Goal: Communication & Community: Share content

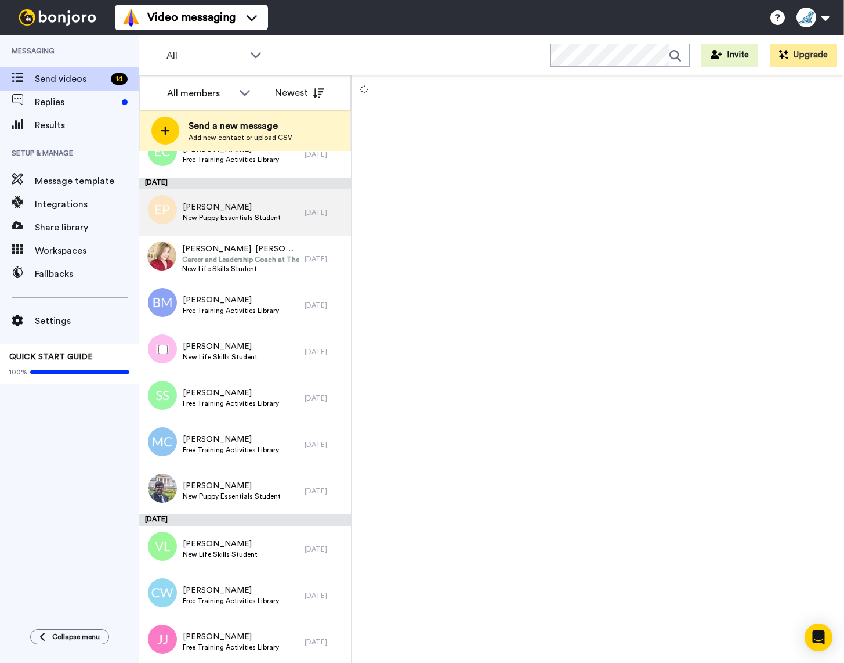
scroll to position [173, 0]
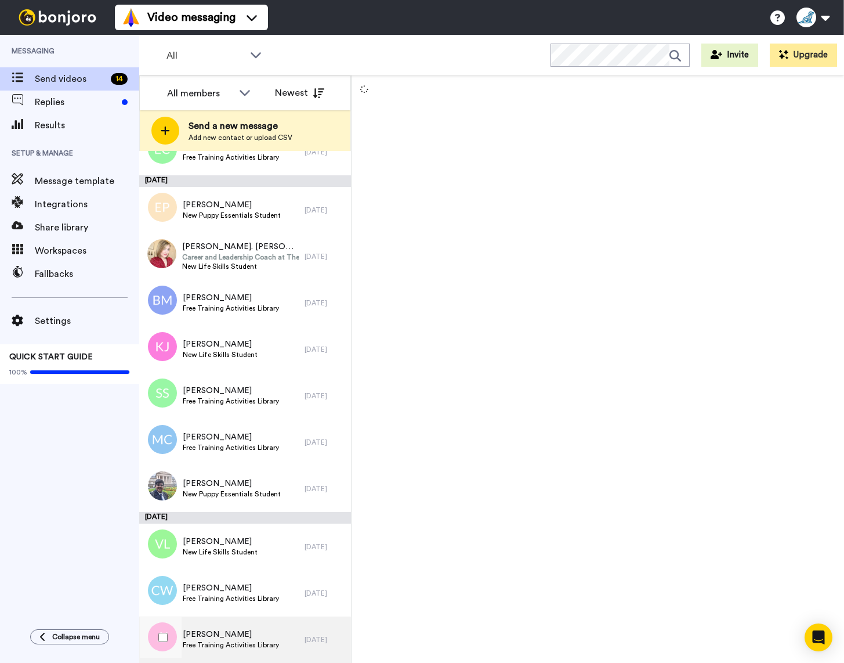
click at [215, 637] on span "Jennifer Jeffers" at bounding box center [231, 634] width 96 height 12
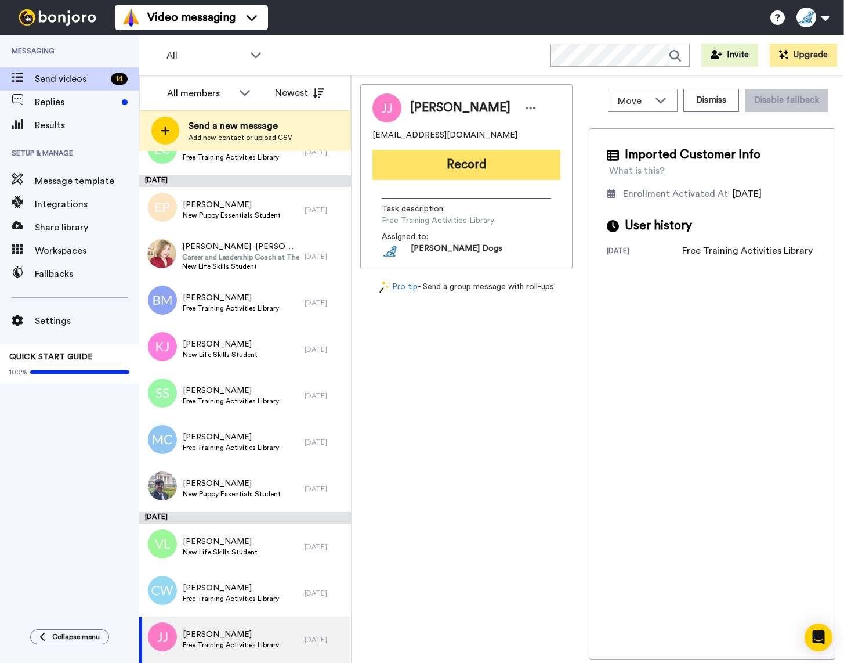
click at [474, 168] on button "Record" at bounding box center [467, 165] width 188 height 30
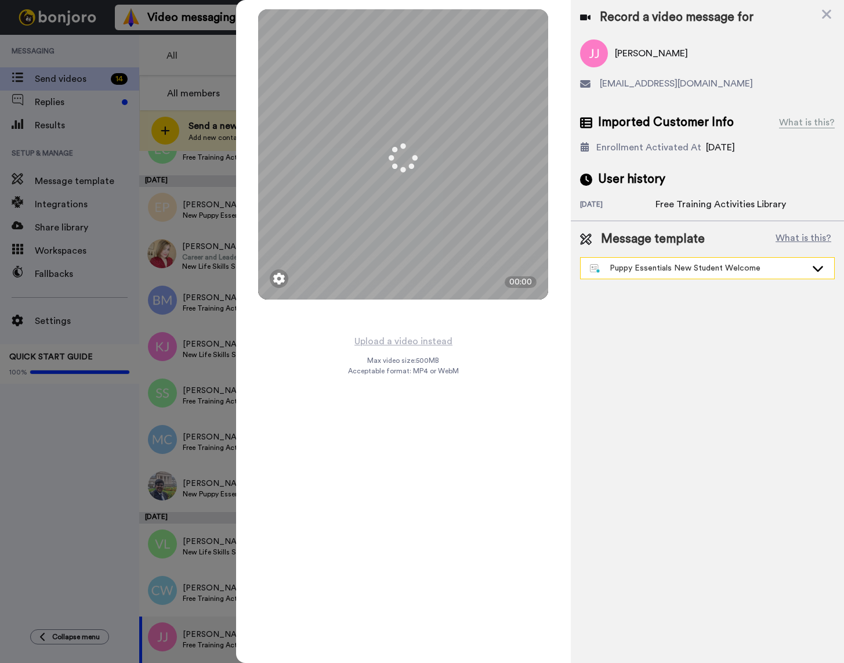
click at [819, 268] on icon at bounding box center [818, 268] width 14 height 12
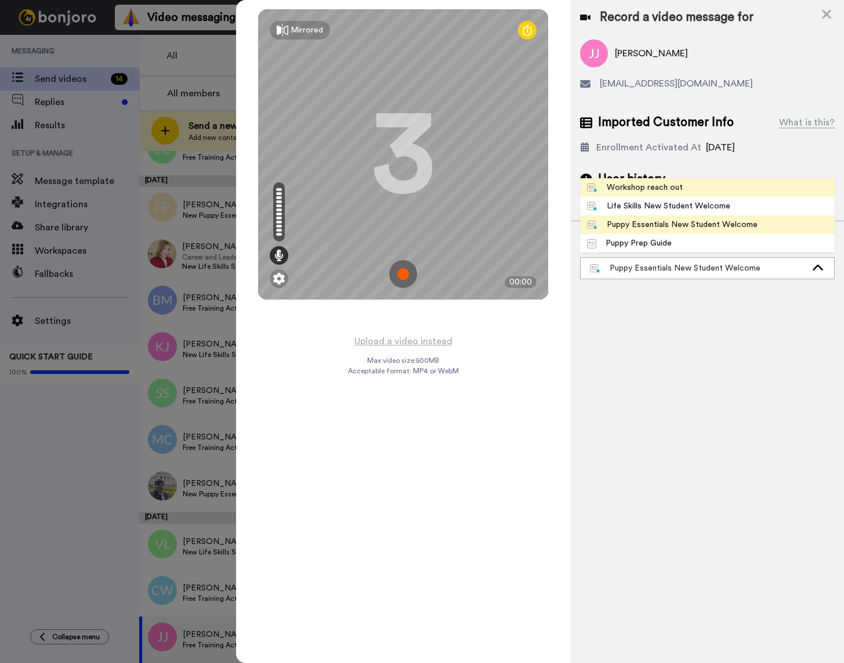
click at [681, 190] on span "Workshop reach out" at bounding box center [635, 188] width 110 height 12
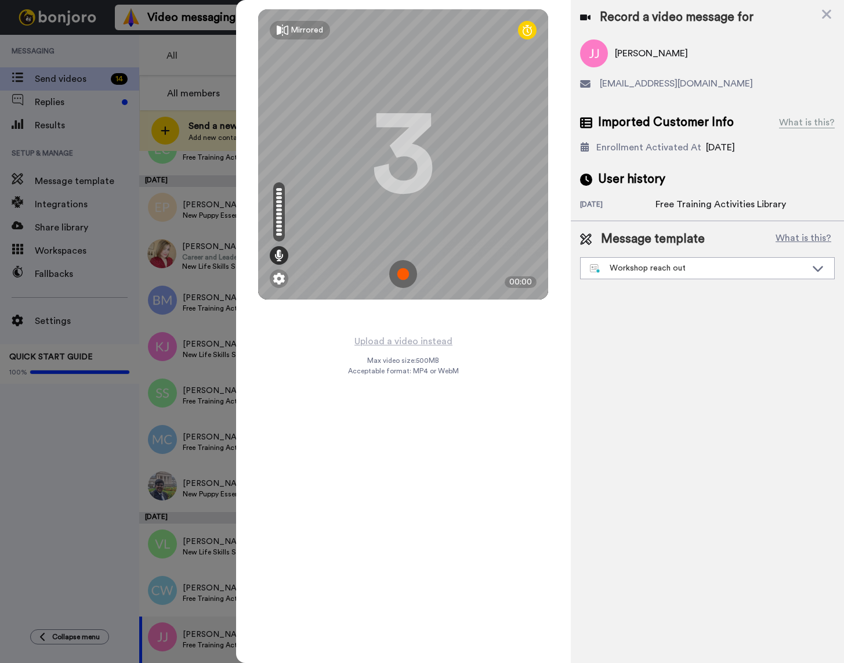
click at [410, 276] on img at bounding box center [403, 274] width 28 height 28
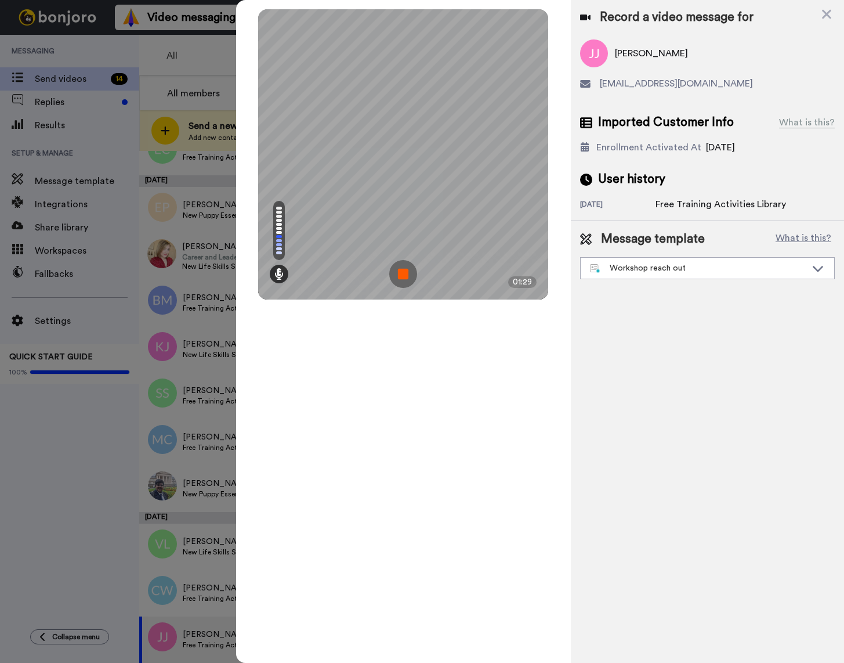
click at [410, 276] on img at bounding box center [403, 274] width 28 height 28
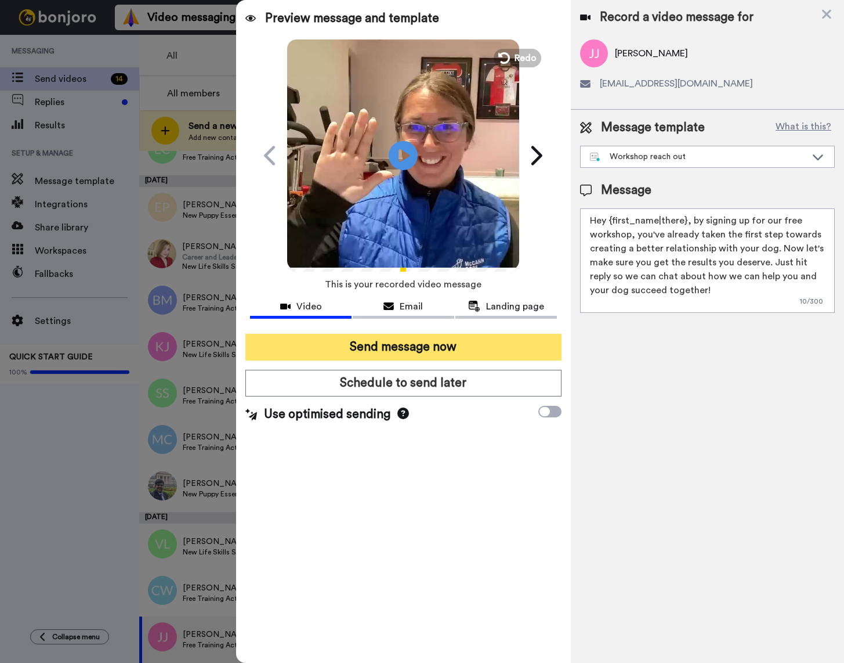
click at [466, 349] on button "Send message now" at bounding box center [403, 347] width 316 height 27
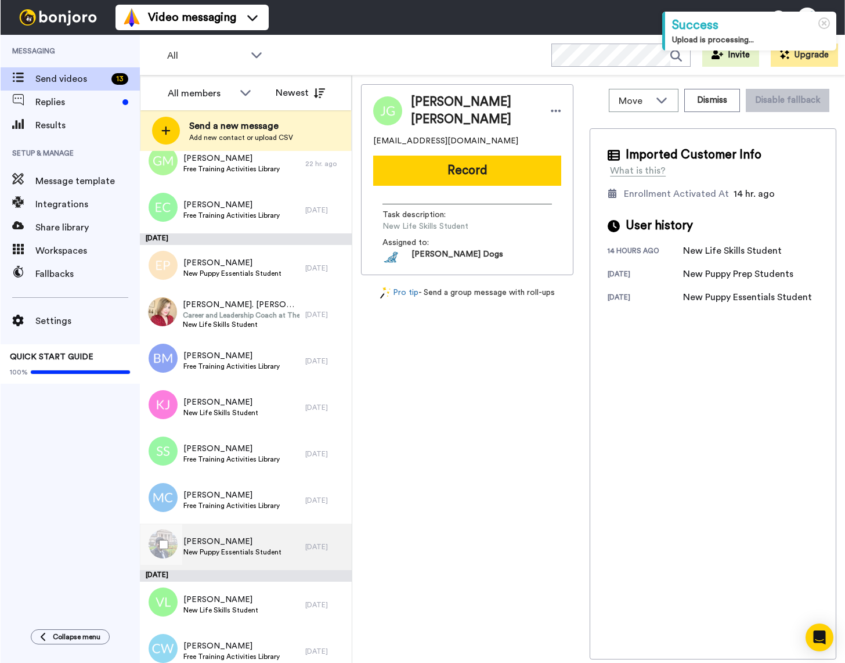
scroll to position [127, 0]
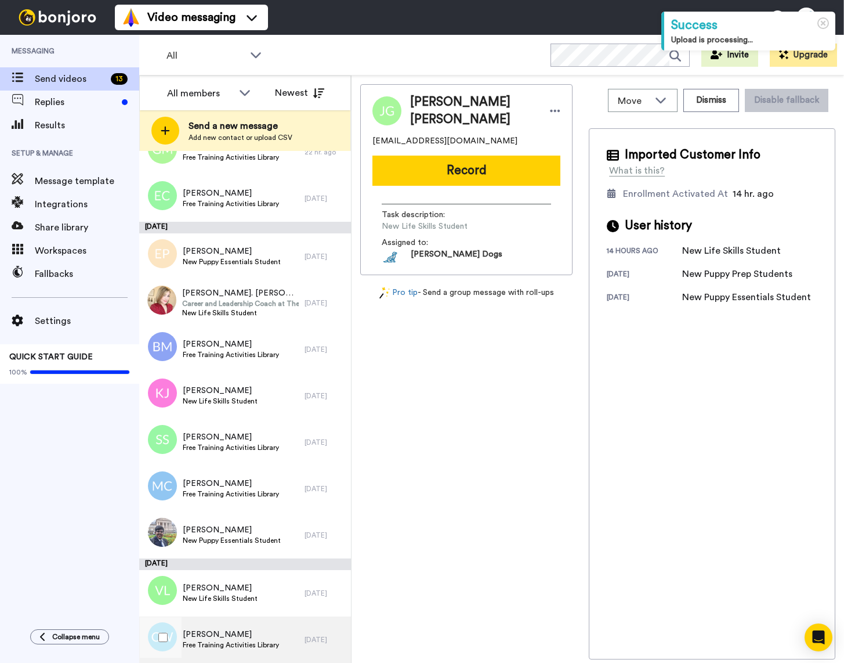
click at [247, 636] on span "Chelsea Williams" at bounding box center [231, 634] width 96 height 12
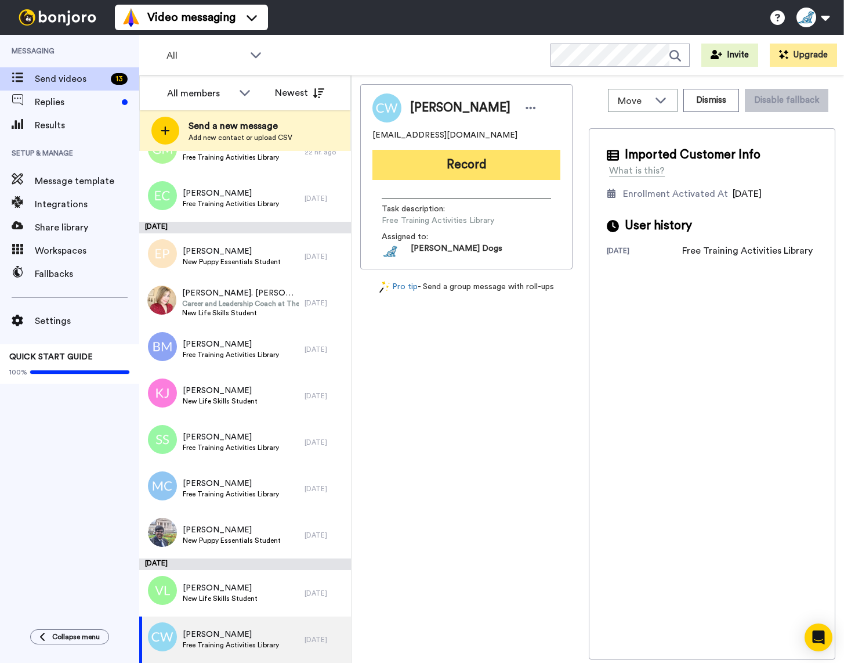
click at [472, 168] on button "Record" at bounding box center [467, 165] width 188 height 30
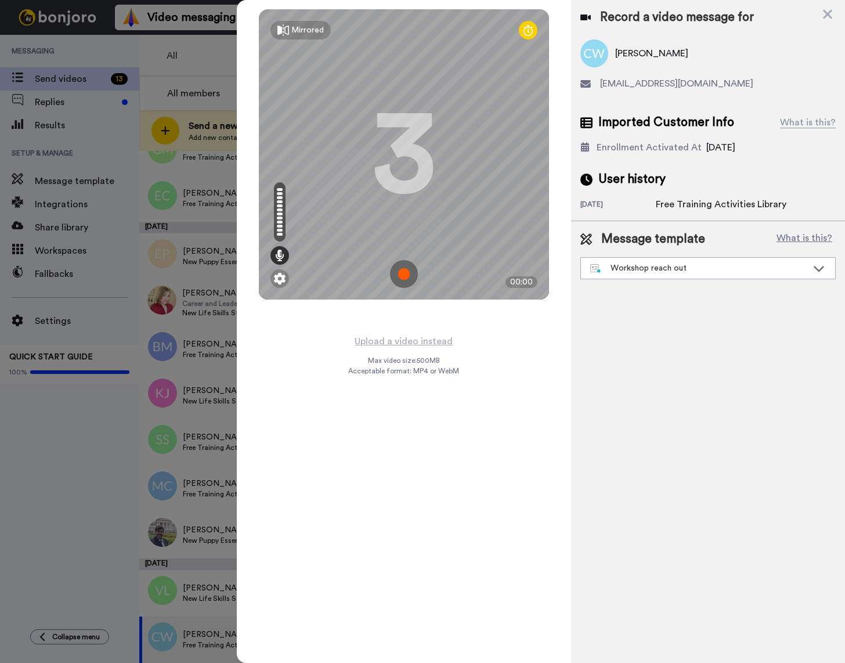
click at [403, 274] on img at bounding box center [404, 274] width 28 height 28
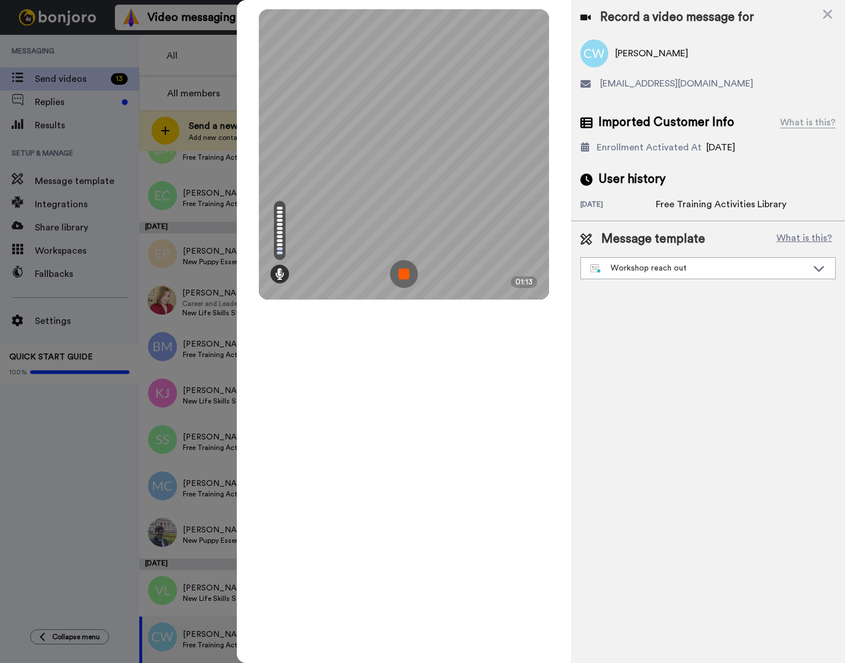
click at [403, 274] on img at bounding box center [404, 274] width 28 height 28
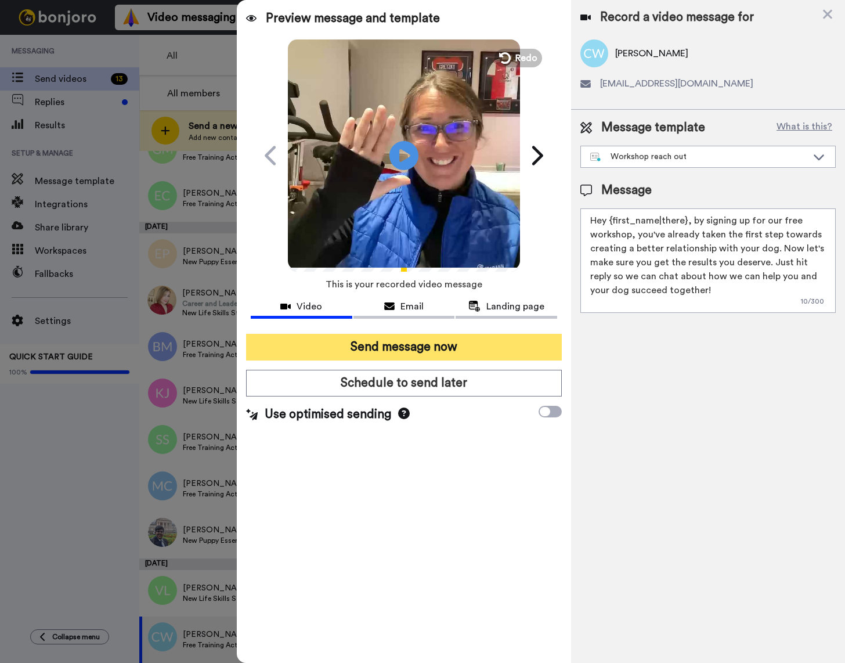
click at [420, 349] on button "Send message now" at bounding box center [404, 347] width 316 height 27
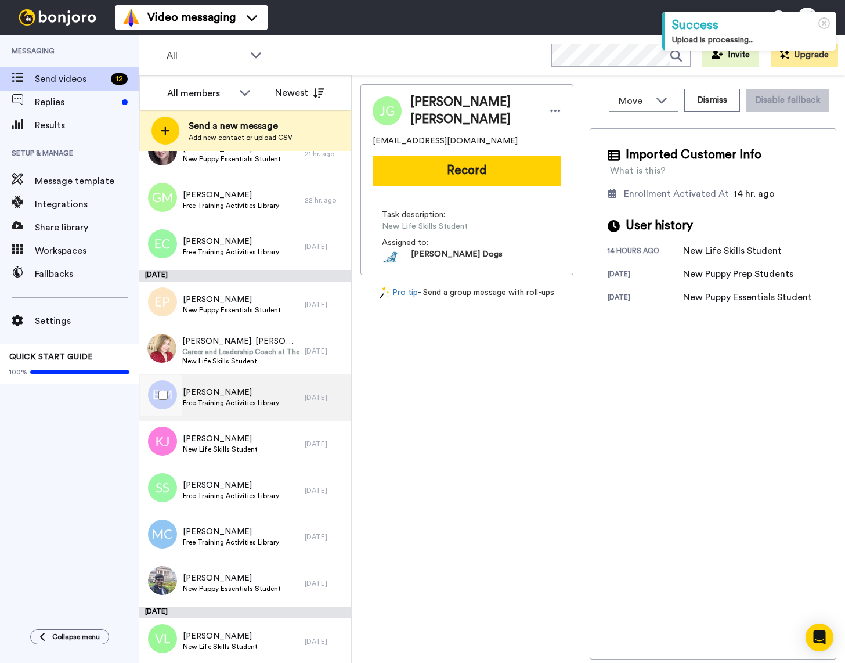
scroll to position [80, 0]
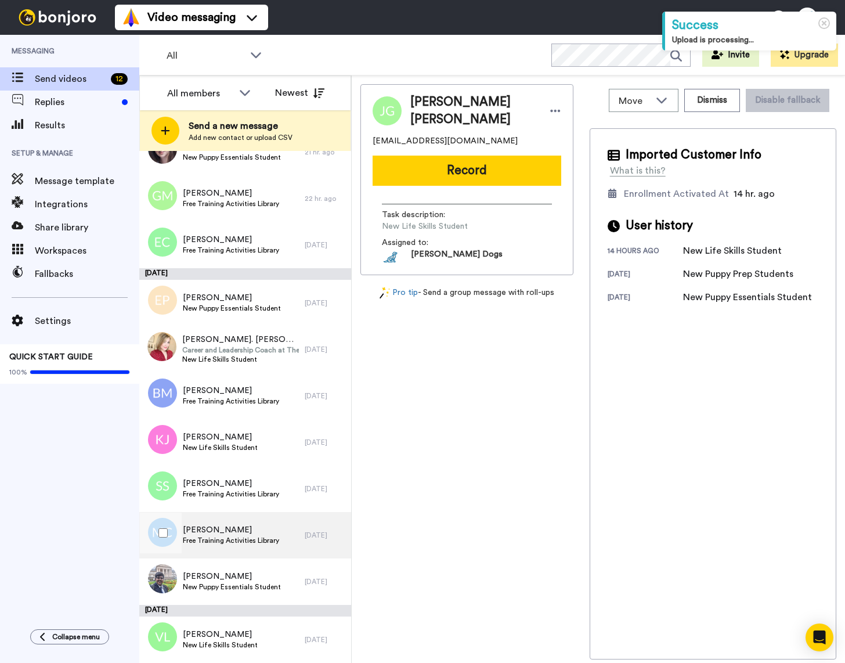
click at [233, 536] on span "Free Training Activities Library" at bounding box center [231, 540] width 96 height 9
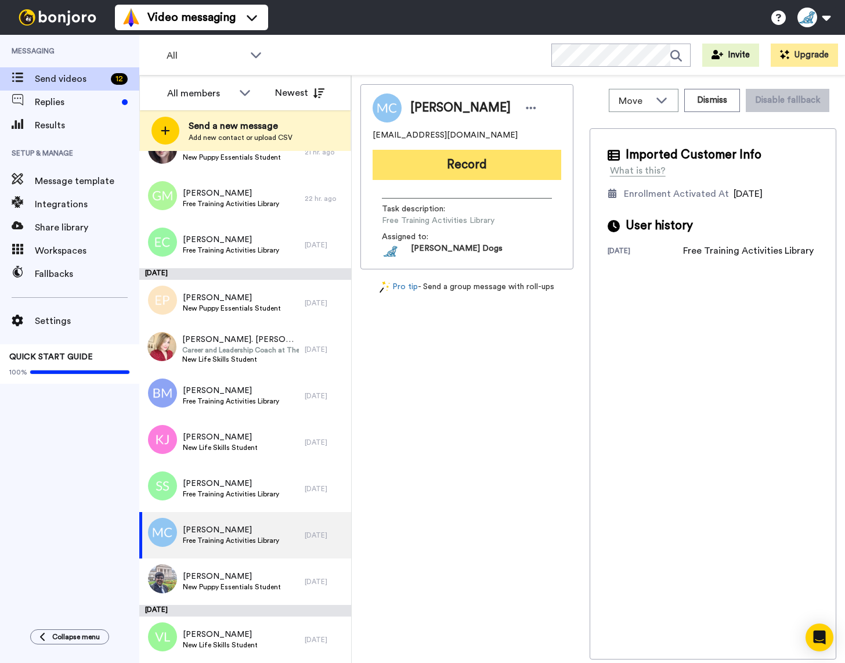
click at [472, 168] on button "Record" at bounding box center [467, 165] width 189 height 30
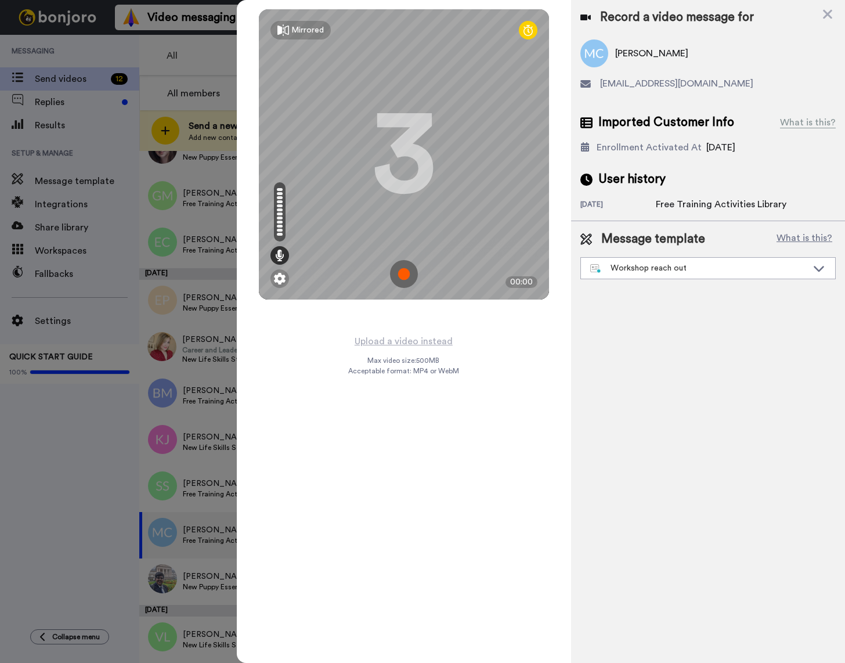
click at [406, 276] on img at bounding box center [404, 274] width 28 height 28
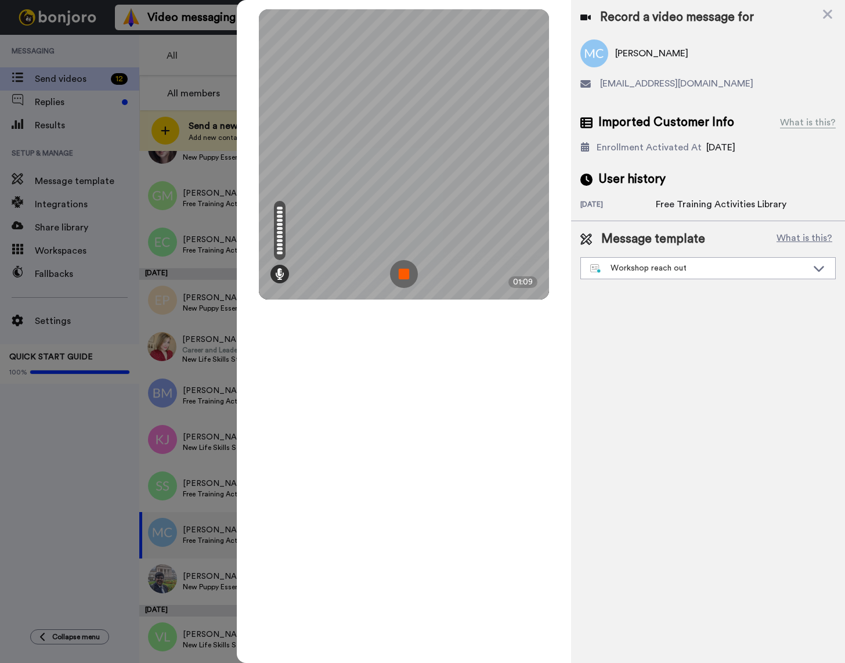
click at [406, 276] on img at bounding box center [404, 274] width 28 height 28
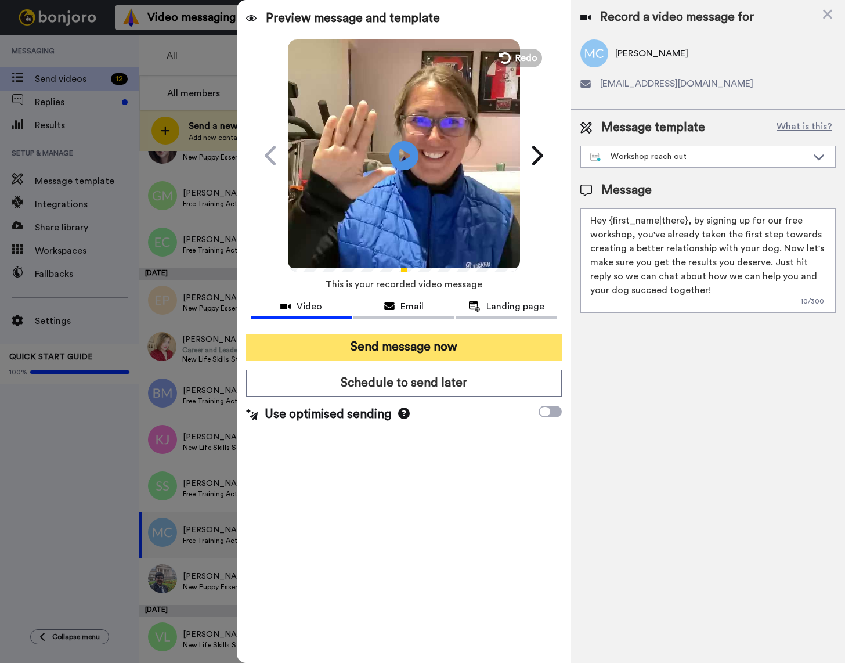
click at [448, 350] on button "Send message now" at bounding box center [404, 347] width 316 height 27
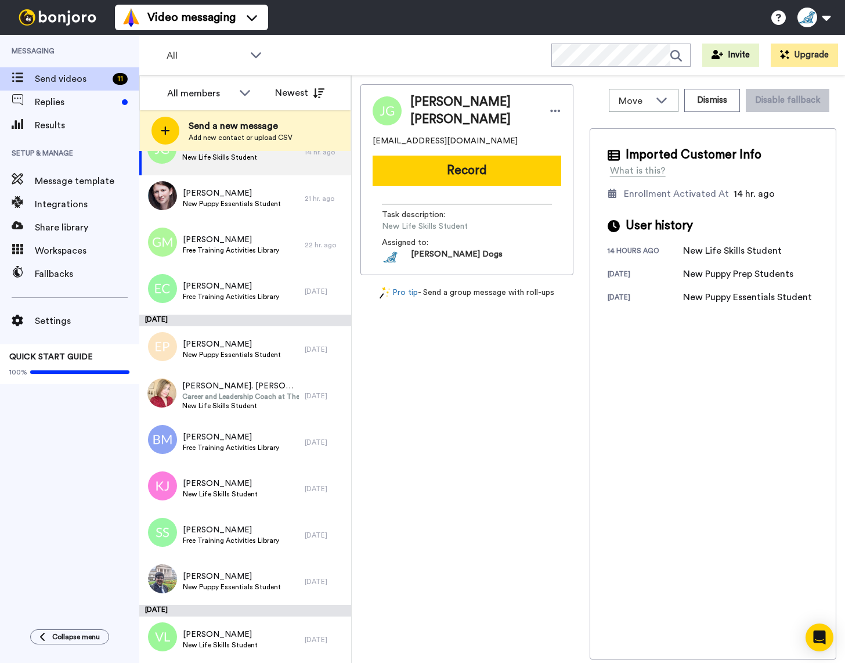
scroll to position [33, 0]
click at [223, 535] on span "[PERSON_NAME]" at bounding box center [231, 531] width 96 height 12
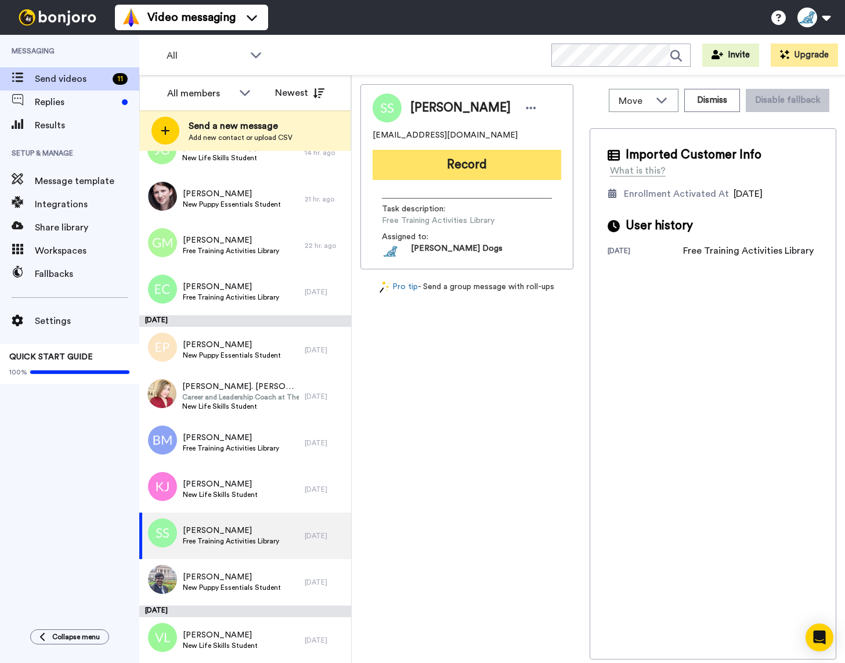
click at [472, 167] on button "Record" at bounding box center [467, 165] width 189 height 30
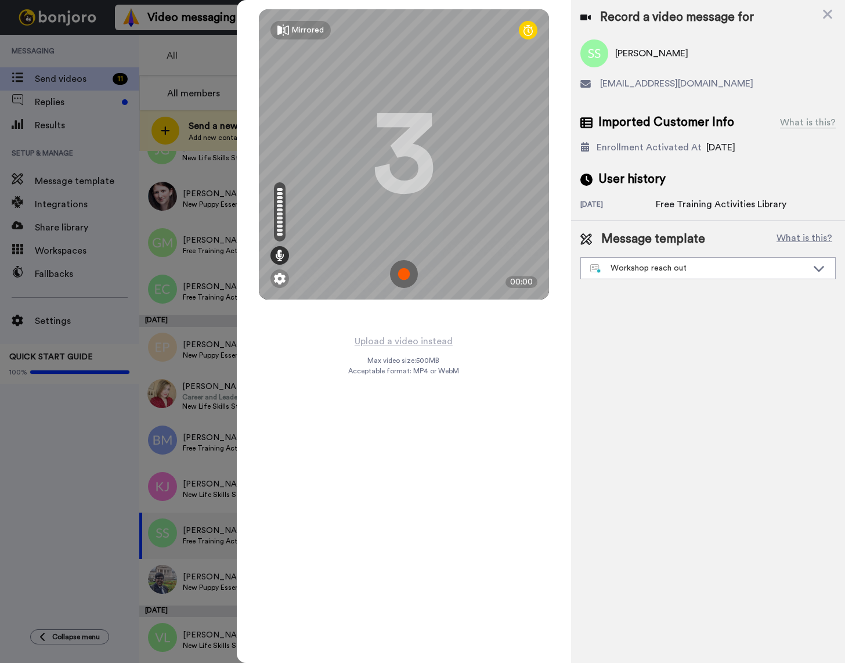
click at [404, 272] on img at bounding box center [404, 274] width 28 height 28
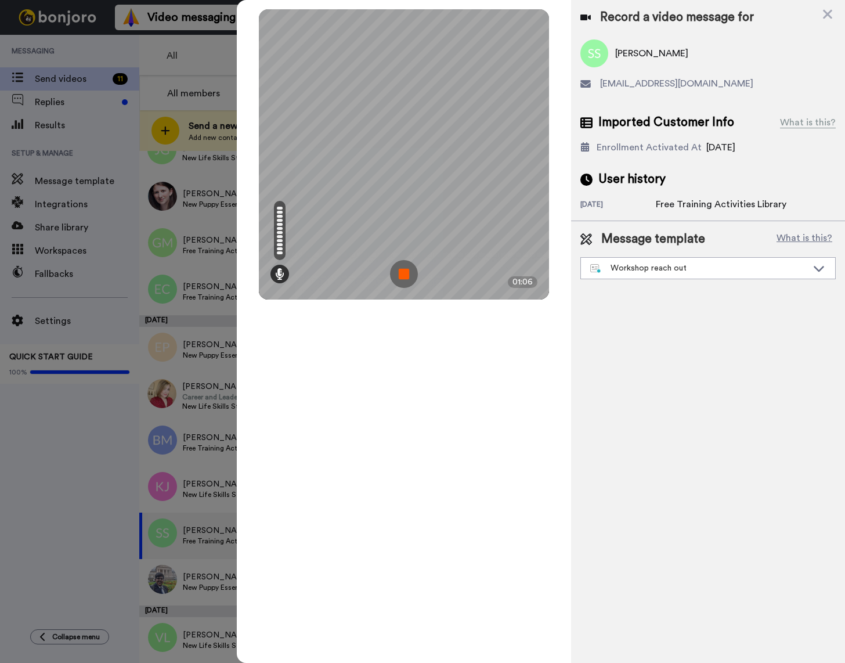
click at [406, 272] on img at bounding box center [404, 274] width 28 height 28
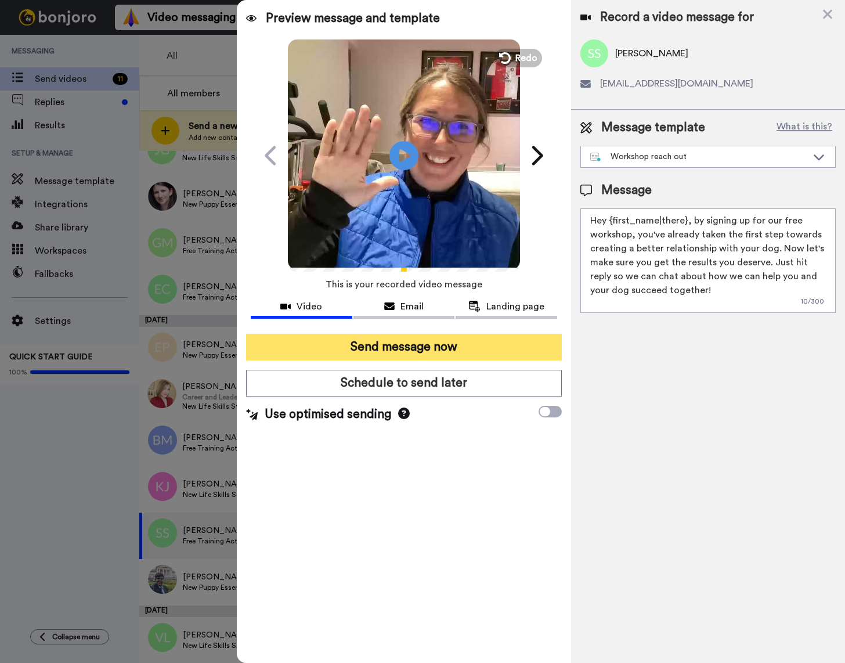
click at [420, 341] on button "Send message now" at bounding box center [404, 347] width 316 height 27
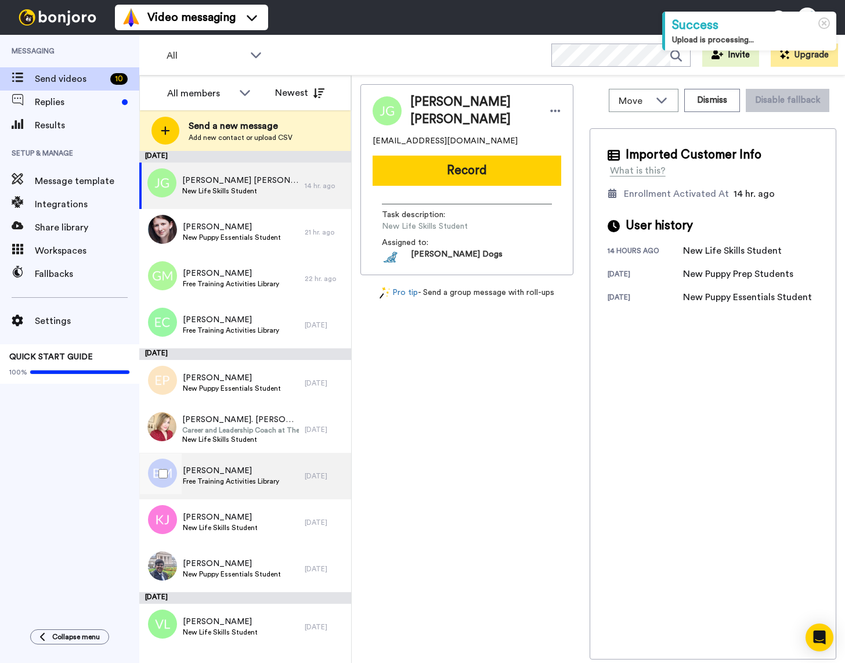
click at [228, 478] on span "Free Training Activities Library" at bounding box center [231, 480] width 96 height 9
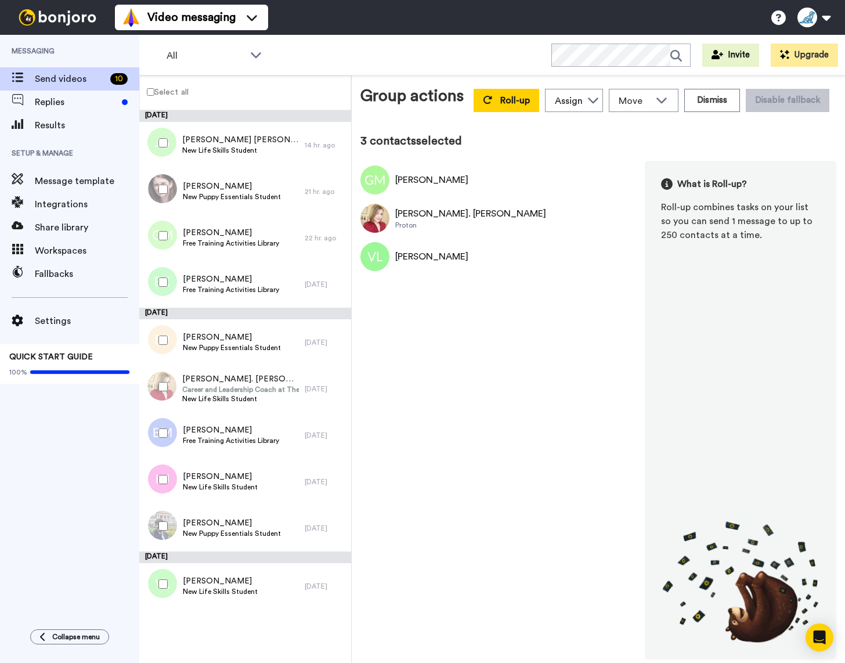
click at [163, 530] on div at bounding box center [161, 525] width 42 height 41
click at [715, 99] on button "Dismiss" at bounding box center [712, 100] width 56 height 23
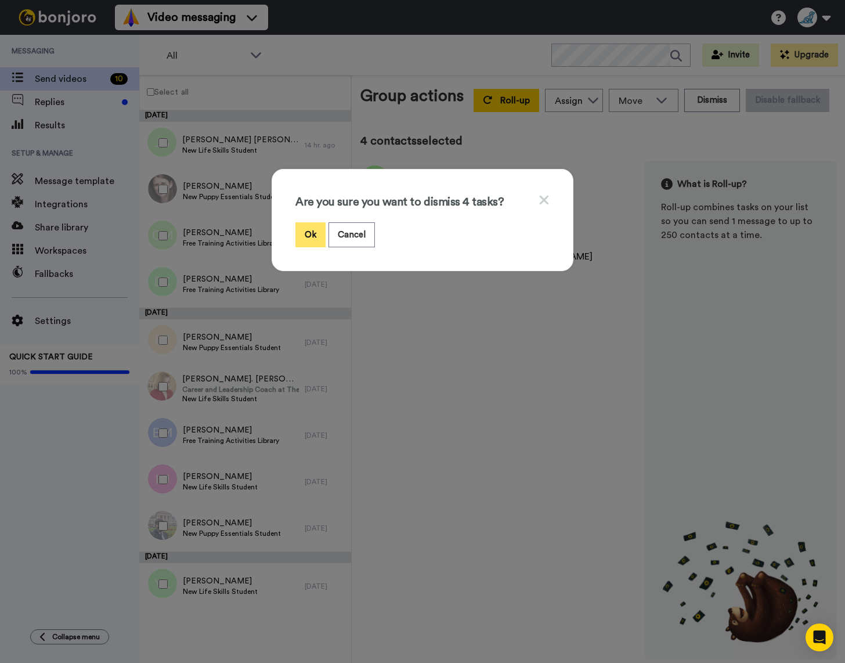
click at [314, 233] on button "Ok" at bounding box center [310, 234] width 30 height 25
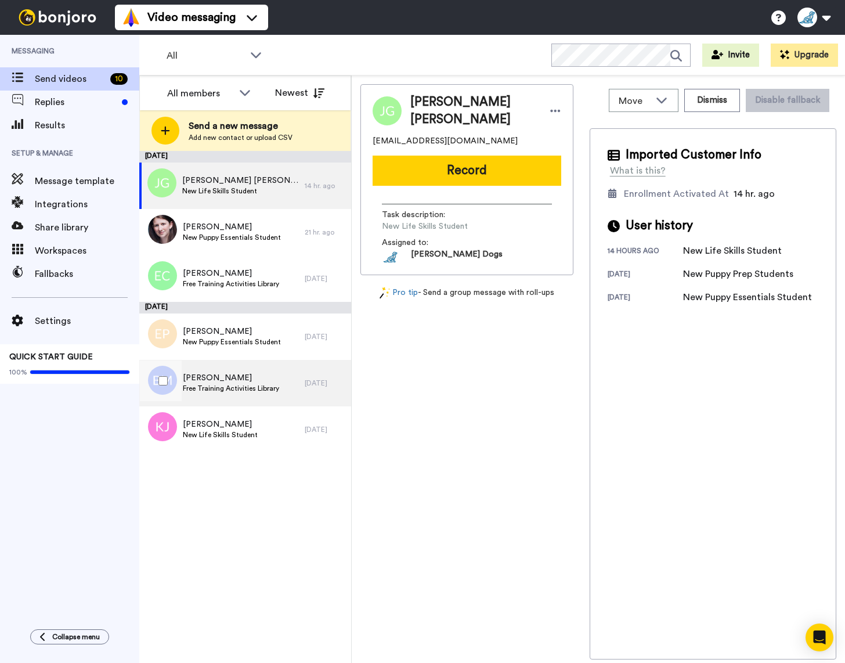
click at [209, 387] on span "Free Training Activities Library" at bounding box center [231, 388] width 96 height 9
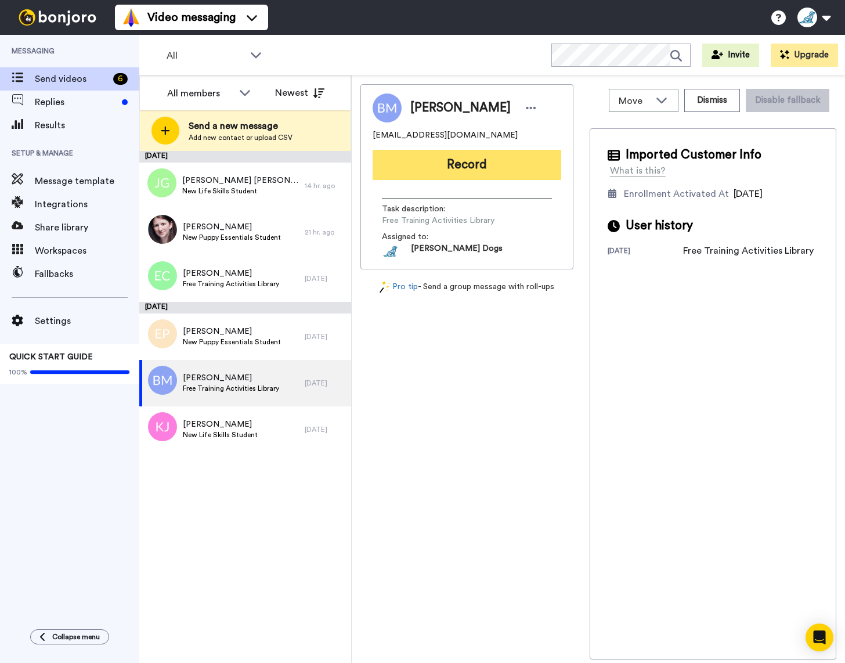
click at [480, 172] on button "Record" at bounding box center [467, 165] width 189 height 30
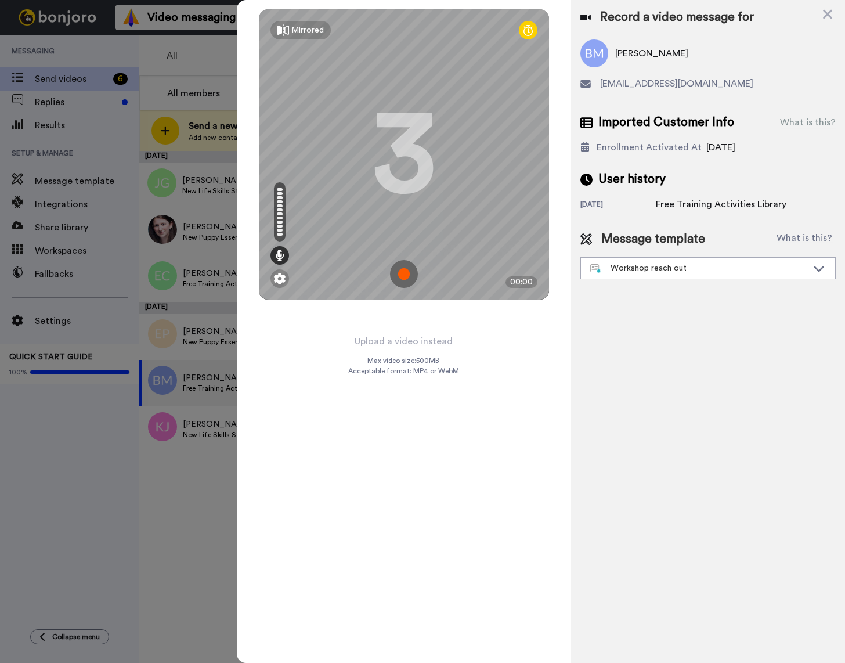
click at [411, 274] on img at bounding box center [404, 274] width 28 height 28
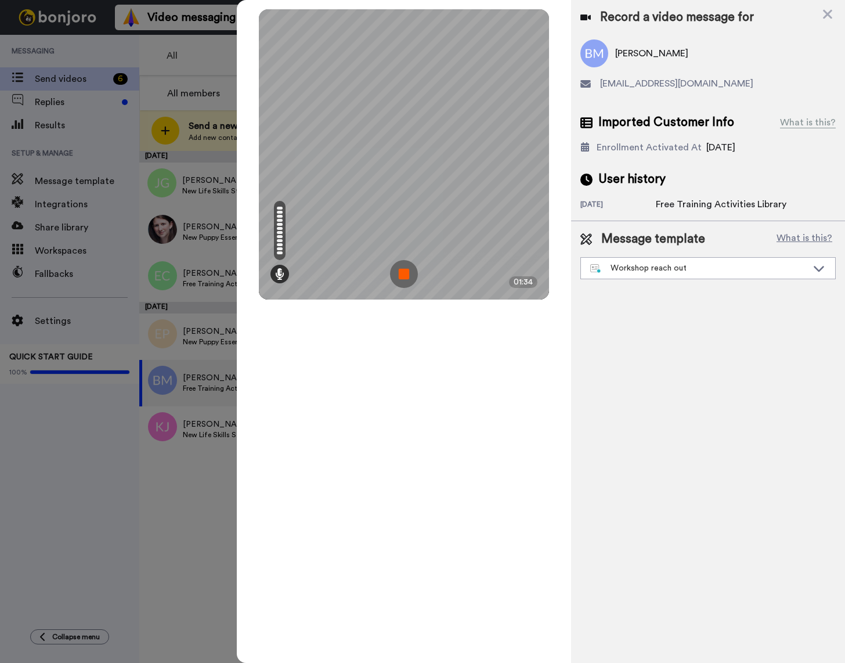
click at [411, 274] on img at bounding box center [404, 274] width 28 height 28
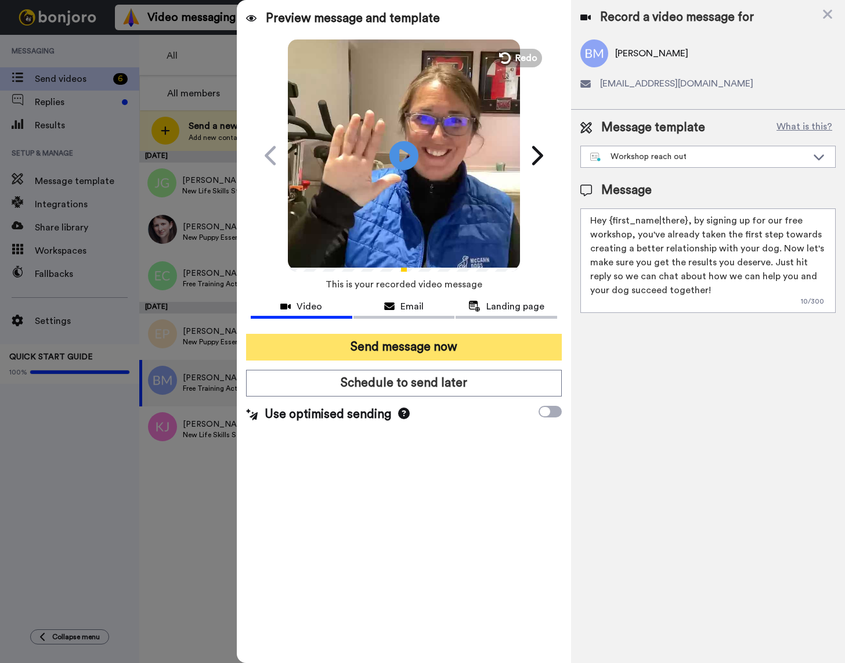
click at [405, 347] on button "Send message now" at bounding box center [404, 347] width 316 height 27
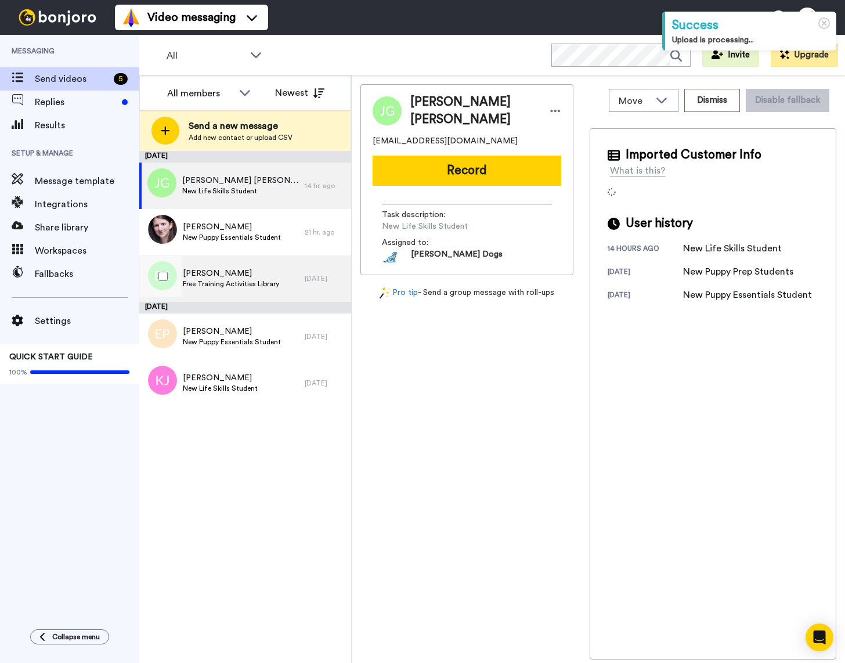
click at [232, 284] on span "Free Training Activities Library" at bounding box center [231, 283] width 96 height 9
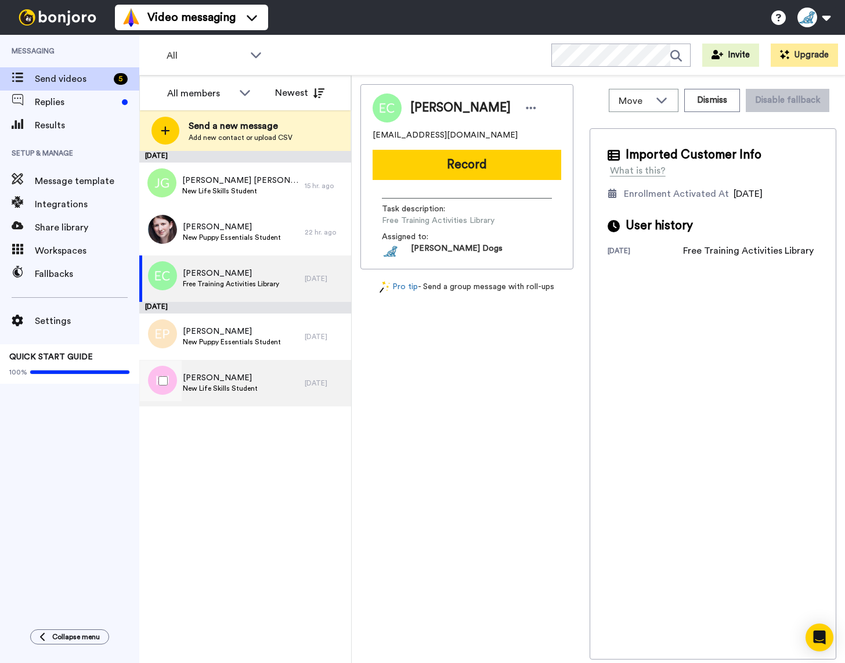
click at [230, 380] on span "[PERSON_NAME]" at bounding box center [220, 378] width 75 height 12
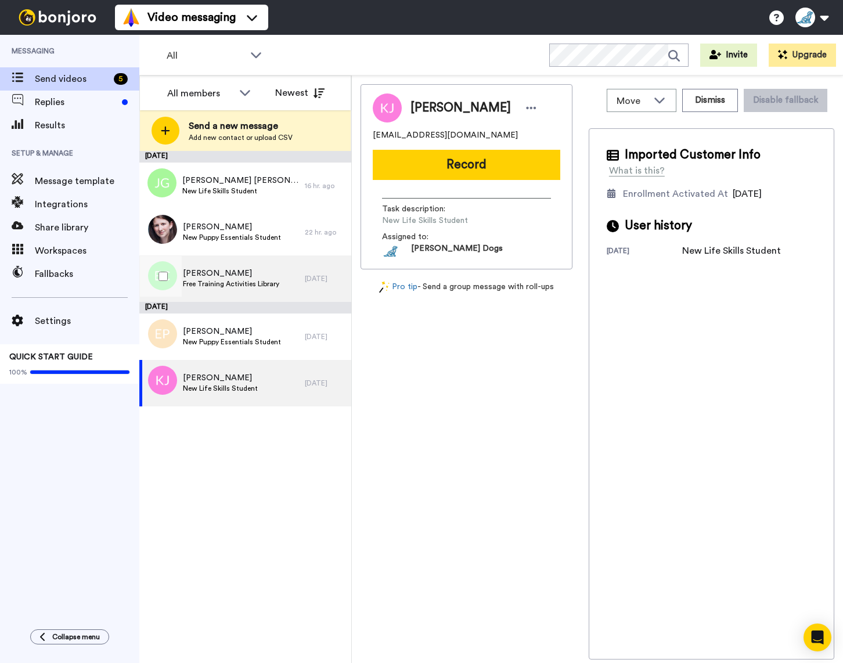
click at [205, 281] on span "Free Training Activities Library" at bounding box center [231, 283] width 96 height 9
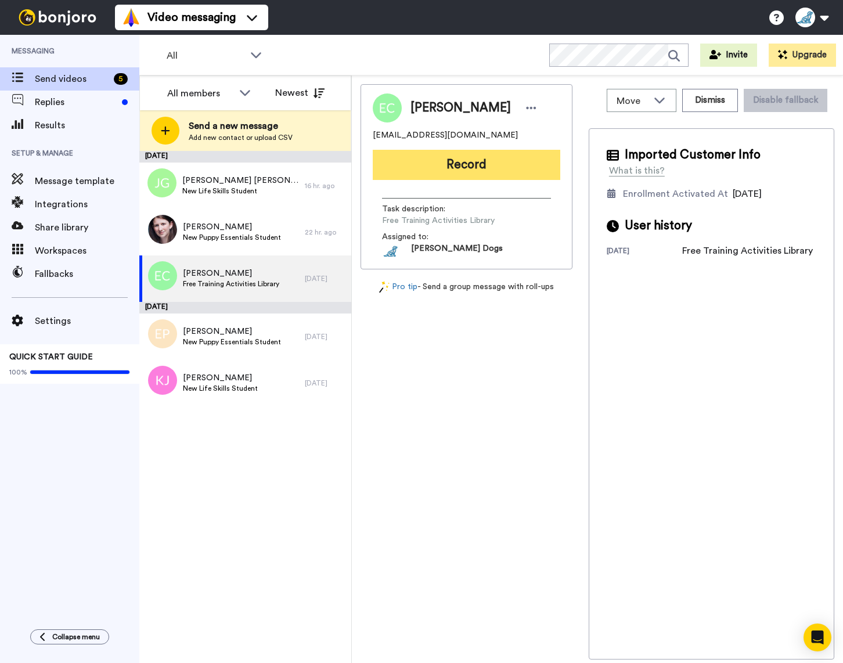
click at [475, 164] on button "Record" at bounding box center [466, 165] width 187 height 30
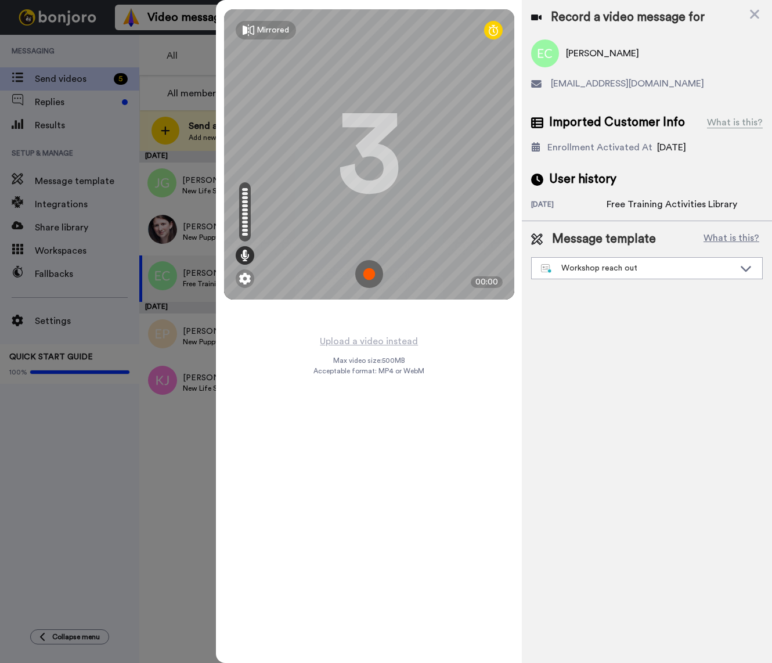
click at [373, 277] on img at bounding box center [369, 274] width 28 height 28
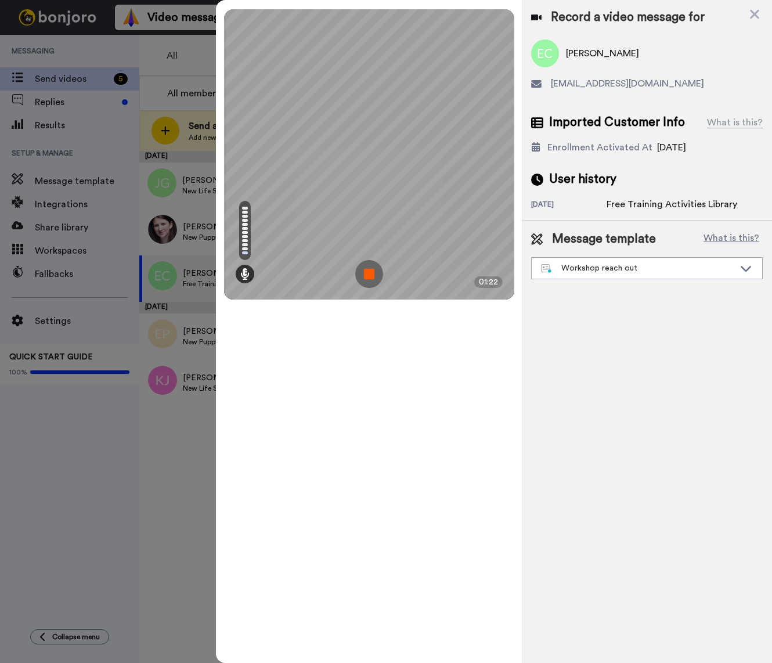
click at [373, 277] on img at bounding box center [369, 274] width 28 height 28
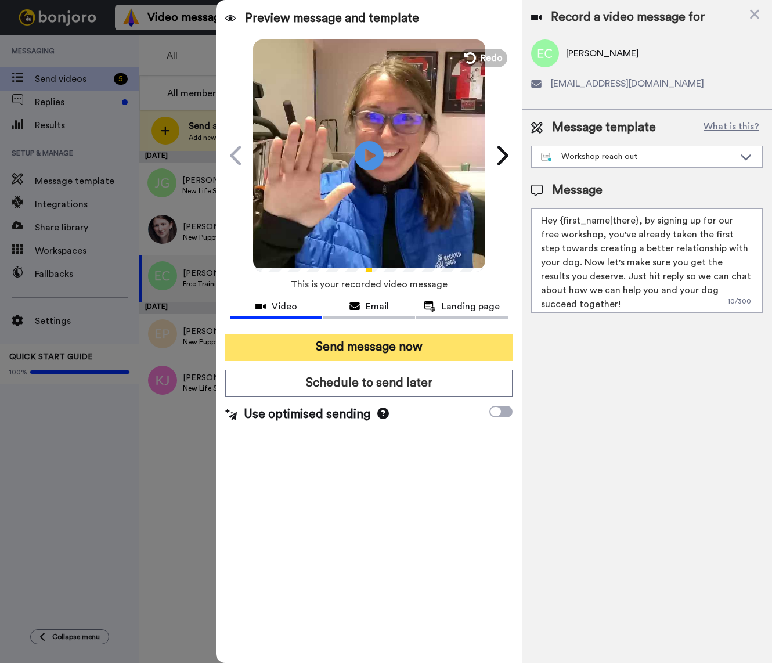
click at [374, 348] on button "Send message now" at bounding box center [368, 347] width 287 height 27
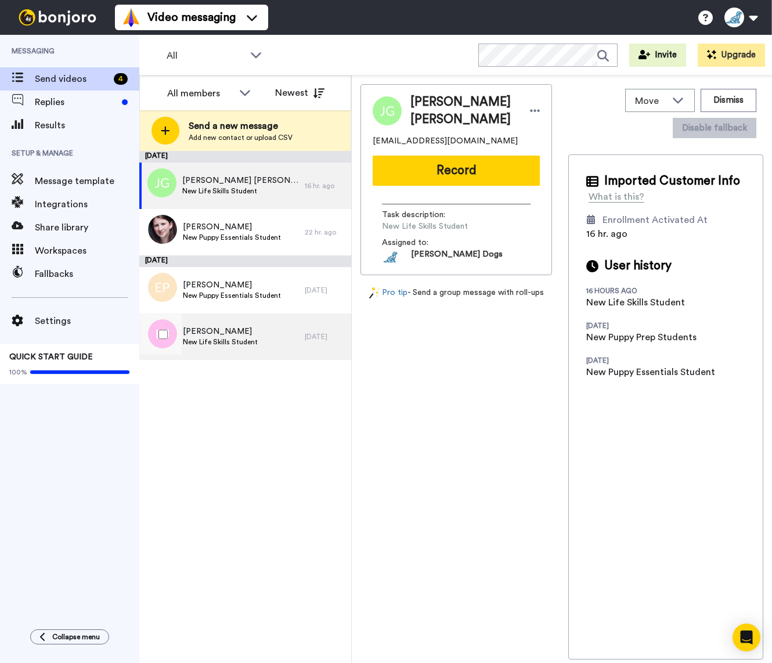
click at [250, 341] on span "New Life Skills Student" at bounding box center [220, 341] width 75 height 9
